Goal: Complete Application Form: Complete application form

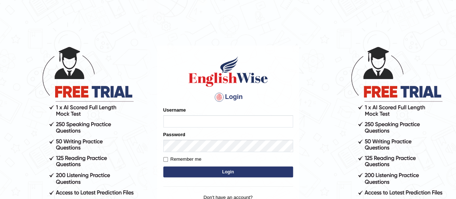
click at [168, 121] on input "Username" at bounding box center [228, 121] width 130 height 12
type input "[PERSON_NAME]"
click at [170, 122] on input "Username" at bounding box center [228, 121] width 130 height 12
type input "Julie_pte"
click at [171, 120] on input "Username" at bounding box center [228, 121] width 130 height 12
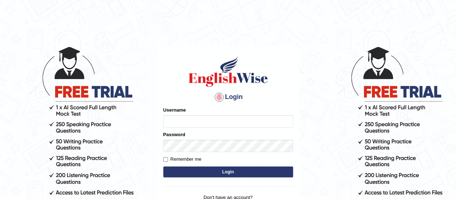
type input "[PERSON_NAME]"
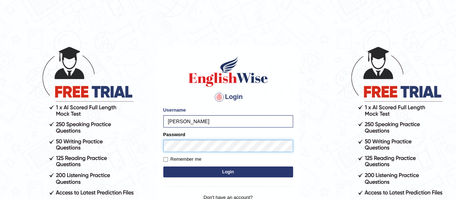
click at [163, 166] on button "Login" at bounding box center [228, 171] width 130 height 11
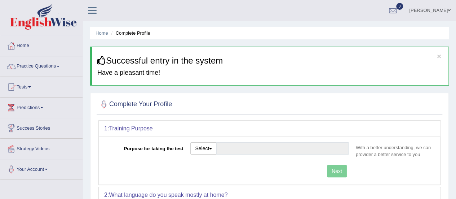
click at [49, 64] on link "Practice Questions" at bounding box center [41, 65] width 82 height 18
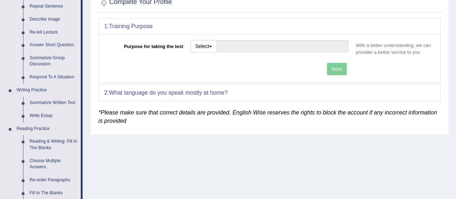
scroll to position [116, 0]
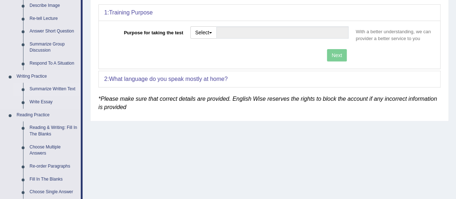
click at [42, 88] on link "Summarize Written Text" at bounding box center [53, 89] width 54 height 13
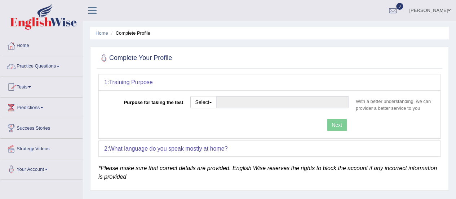
click at [50, 66] on link "Practice Questions" at bounding box center [41, 65] width 82 height 18
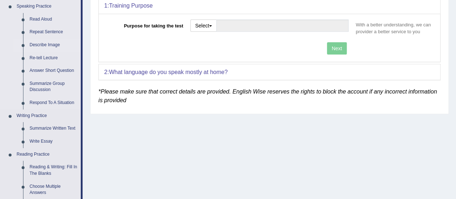
scroll to position [77, 0]
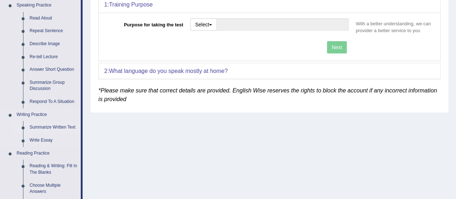
click at [39, 126] on link "Summarize Written Text" at bounding box center [53, 127] width 54 height 13
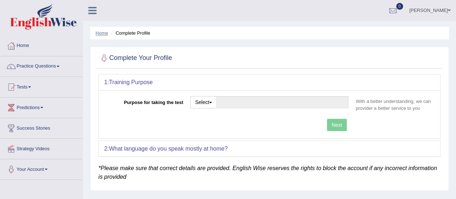
click at [102, 33] on link "Home" at bounding box center [102, 32] width 13 height 5
click at [212, 102] on span "button" at bounding box center [210, 102] width 3 height 1
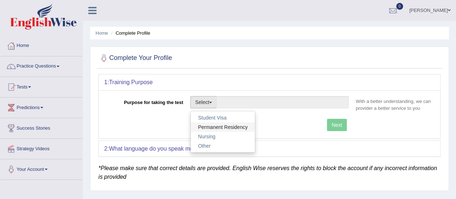
click at [212, 125] on link "Permanent Residency" at bounding box center [223, 126] width 64 height 9
type input "Permanent Residency"
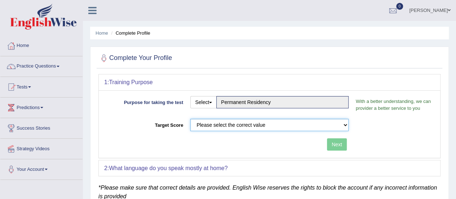
click at [345, 124] on select "Please select the correct value 50 (6 bands) 58 (6.5 bands) 65 (7 bands) 79 (8 …" at bounding box center [269, 125] width 158 height 12
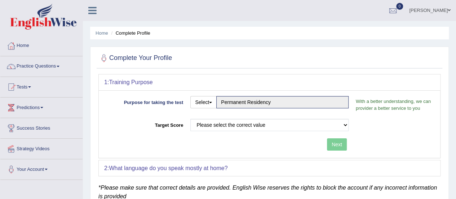
click at [387, 137] on div "Purpose for taking the test Select Student Visa Permanent Residency Nursing Oth…" at bounding box center [269, 123] width 341 height 67
click at [340, 142] on div "Next" at bounding box center [228, 145] width 248 height 14
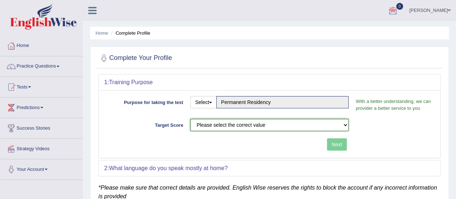
click at [345, 124] on select "Please select the correct value 50 (6 bands) 58 (6.5 bands) 65 (7 bands) 79 (8 …" at bounding box center [269, 125] width 158 height 12
click at [366, 129] on div "Target Score Please select the correct value 50 (6 bands) 58 (6.5 bands) 65 (7 …" at bounding box center [269, 127] width 330 height 16
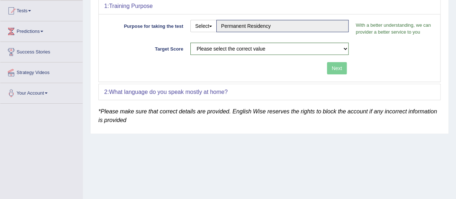
scroll to position [76, 0]
click at [48, 92] on span at bounding box center [46, 92] width 3 height 1
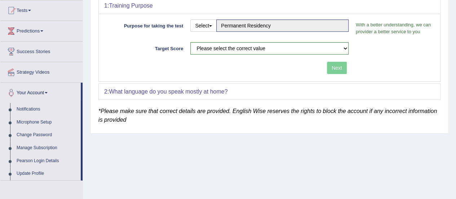
click at [120, 153] on div "Home Complete Profile Complete Your Profile 1: Training Purpose Purpose for tak…" at bounding box center [269, 104] width 373 height 360
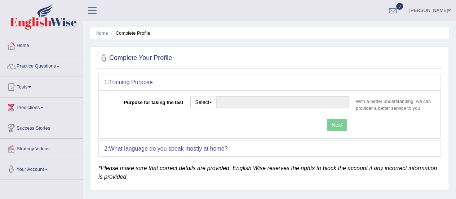
drag, startPoint x: 139, startPoint y: 76, endPoint x: 276, endPoint y: 55, distance: 138.5
click at [276, 55] on div at bounding box center [269, 58] width 342 height 15
click at [59, 66] on span at bounding box center [58, 66] width 3 height 1
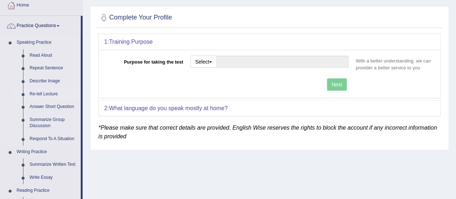
scroll to position [40, 0]
